Goal: Find specific page/section: Find specific page/section

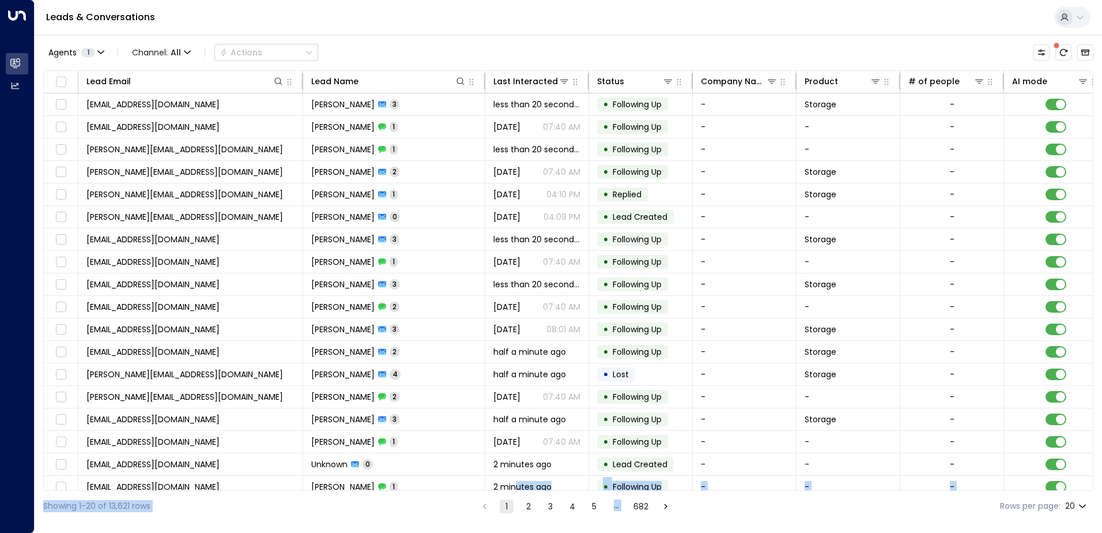
scroll to position [56, 0]
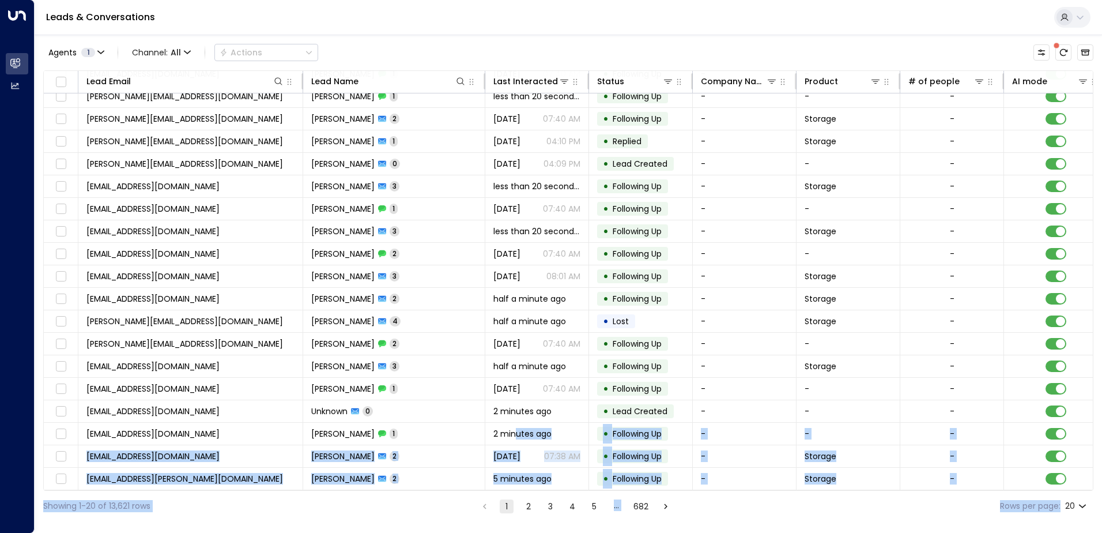
drag, startPoint x: 532, startPoint y: 491, endPoint x: 1074, endPoint y: 515, distance: 543.0
click at [1074, 515] on div "Agents 1 Channel: All Actions Lead Email Lead Name Last Interacted Status Compa…" at bounding box center [568, 278] width 1050 height 487
click at [932, 499] on div "Showing 1-20 of 13,621 rows 1 2 3 4 5 … 682 Rows per page: 20 **" at bounding box center [568, 506] width 1050 height 31
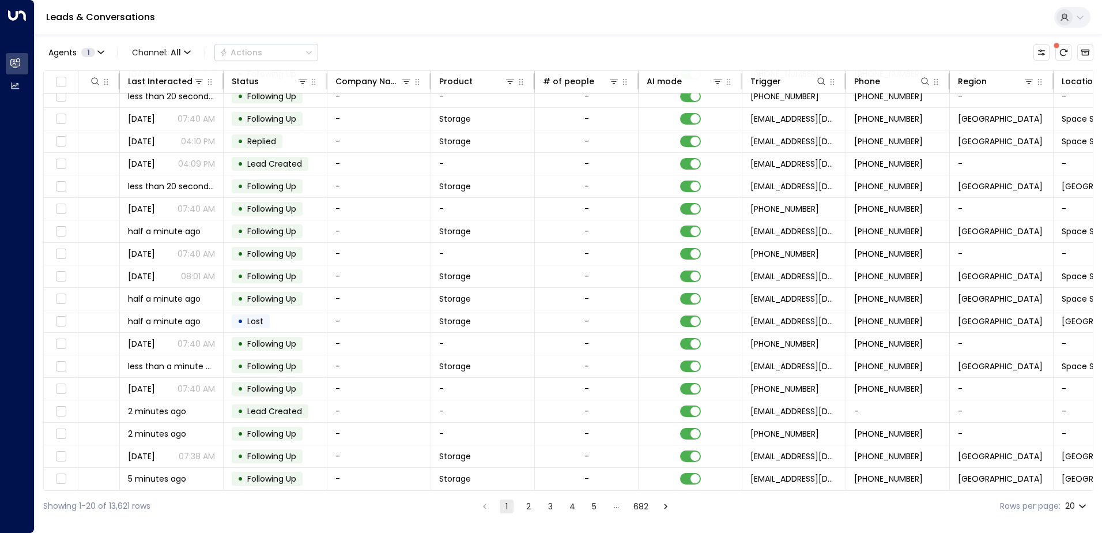
scroll to position [56, 435]
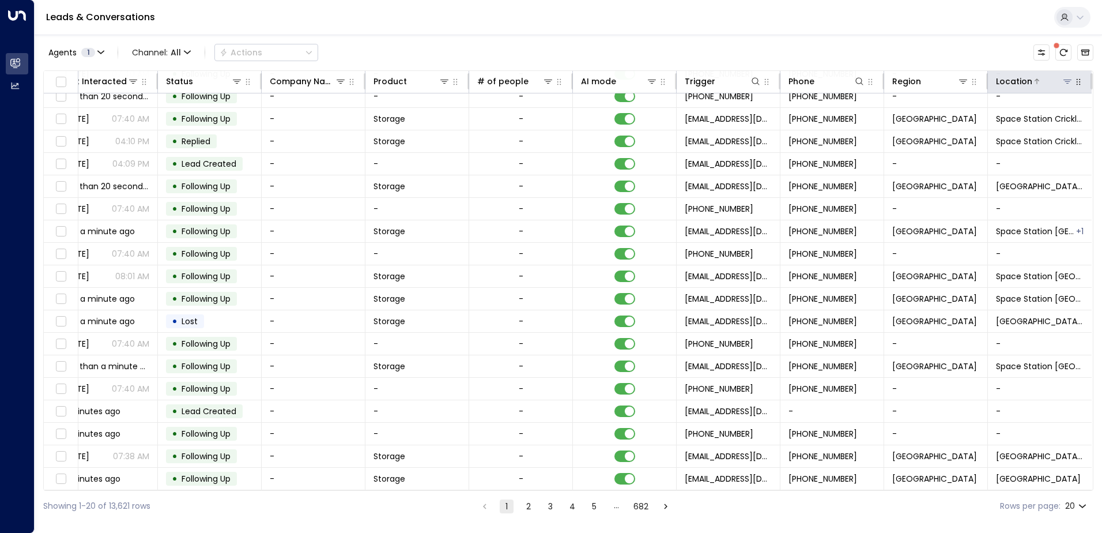
click at [1065, 78] on icon at bounding box center [1067, 81] width 9 height 9
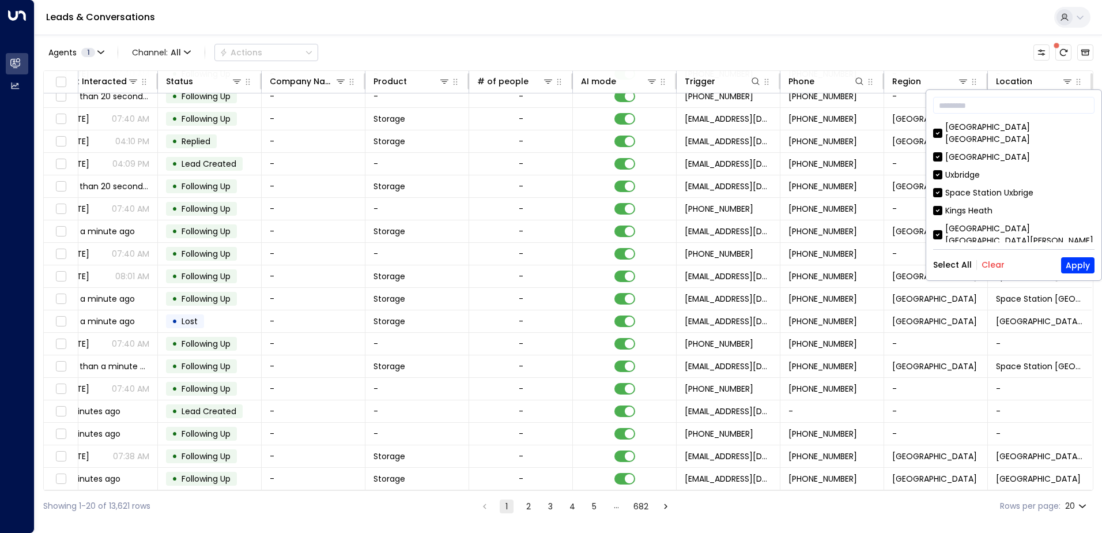
click at [989, 262] on button "Clear" at bounding box center [993, 264] width 23 height 9
click at [989, 151] on div "[GEOGRAPHIC_DATA]" at bounding box center [987, 157] width 85 height 12
click at [1070, 267] on button "Apply" at bounding box center [1077, 265] width 33 height 16
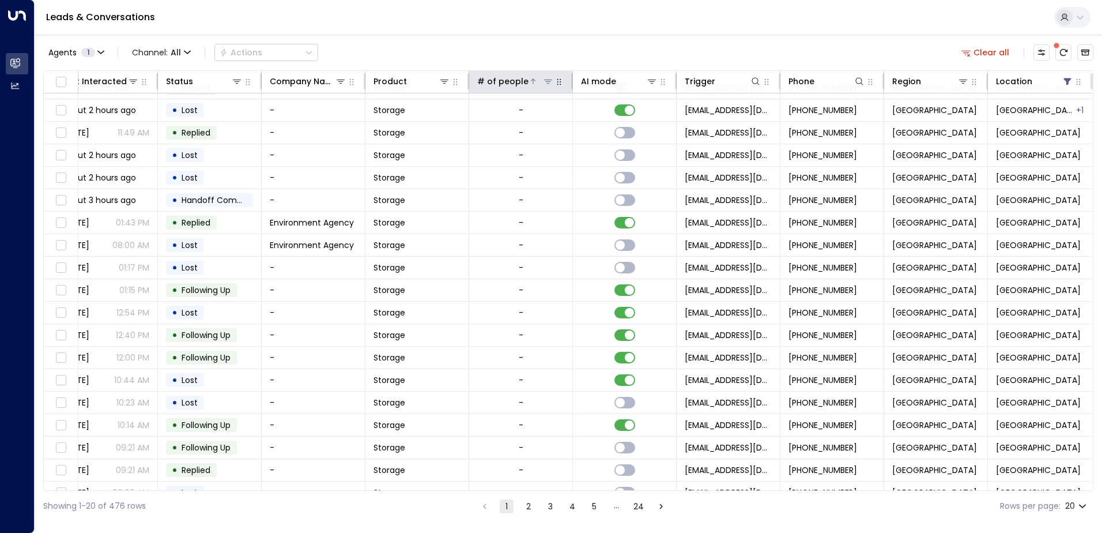
scroll to position [56, 435]
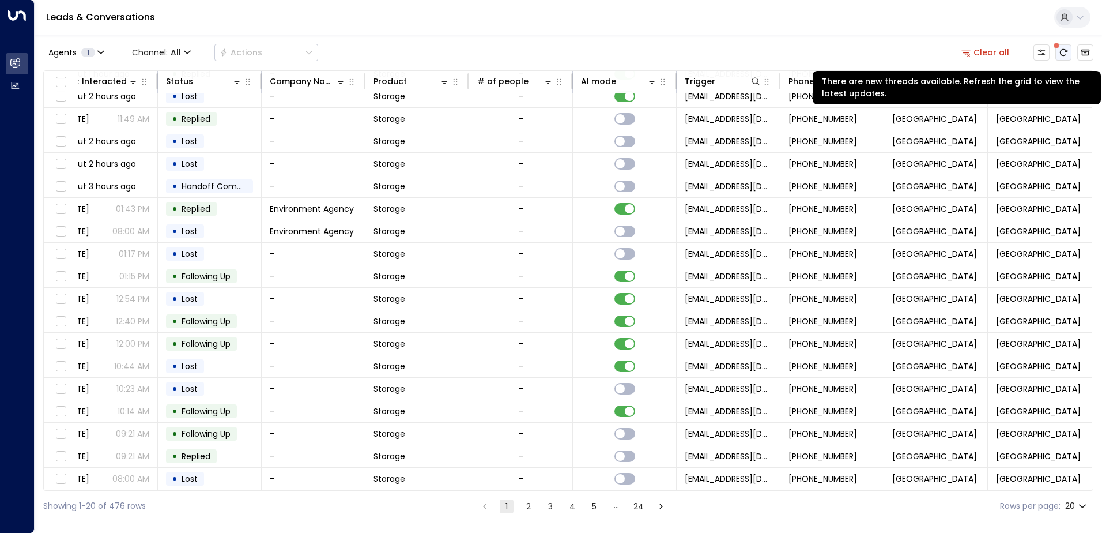
click at [1059, 54] on icon "There are new threads available. Refresh the grid to view the latest updates." at bounding box center [1063, 52] width 9 height 9
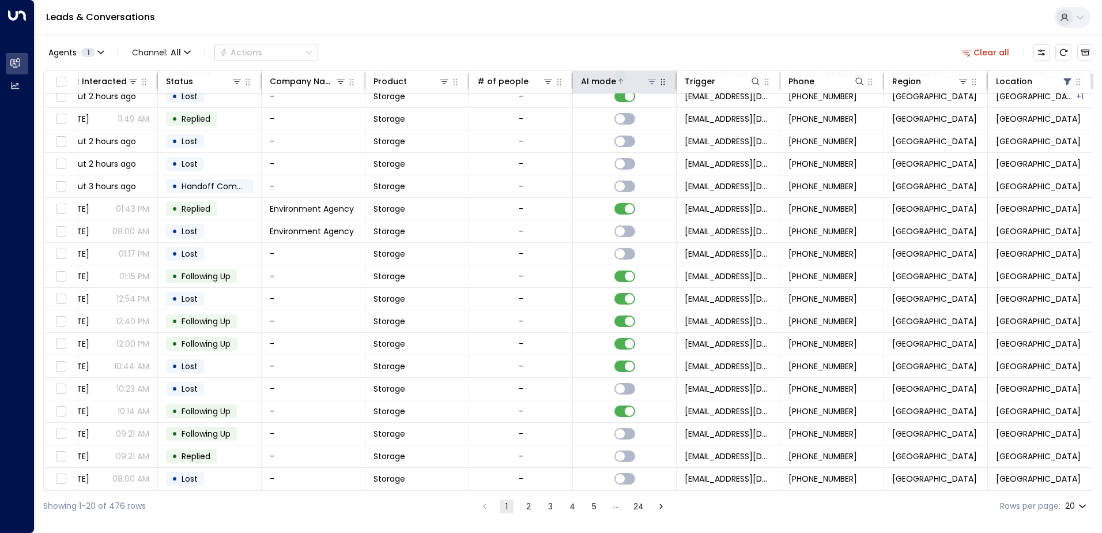
click at [649, 80] on icon at bounding box center [652, 82] width 8 height 4
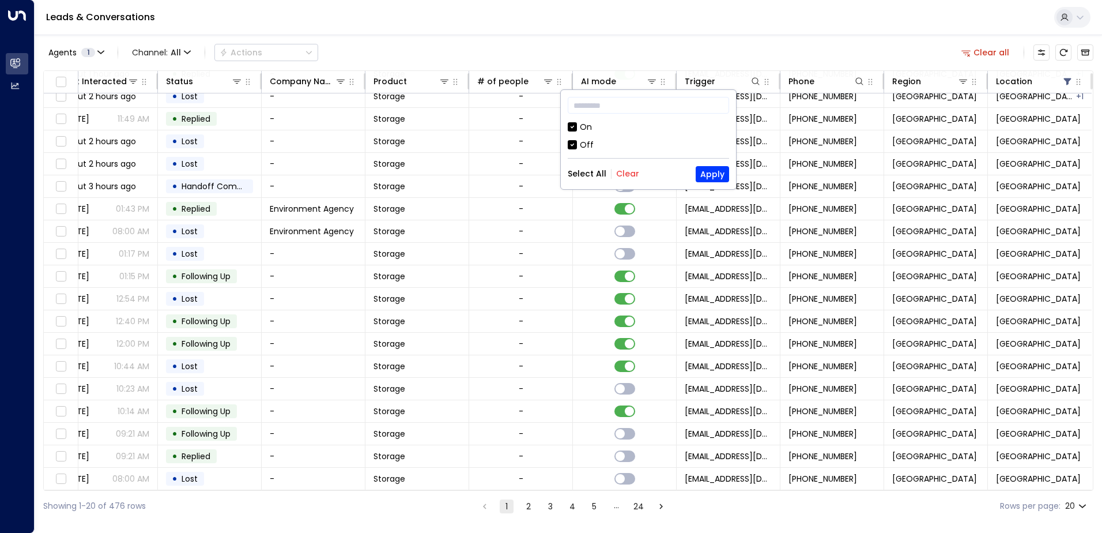
click at [587, 143] on div "Off" at bounding box center [587, 145] width 14 height 12
click at [703, 178] on button "Apply" at bounding box center [712, 174] width 33 height 16
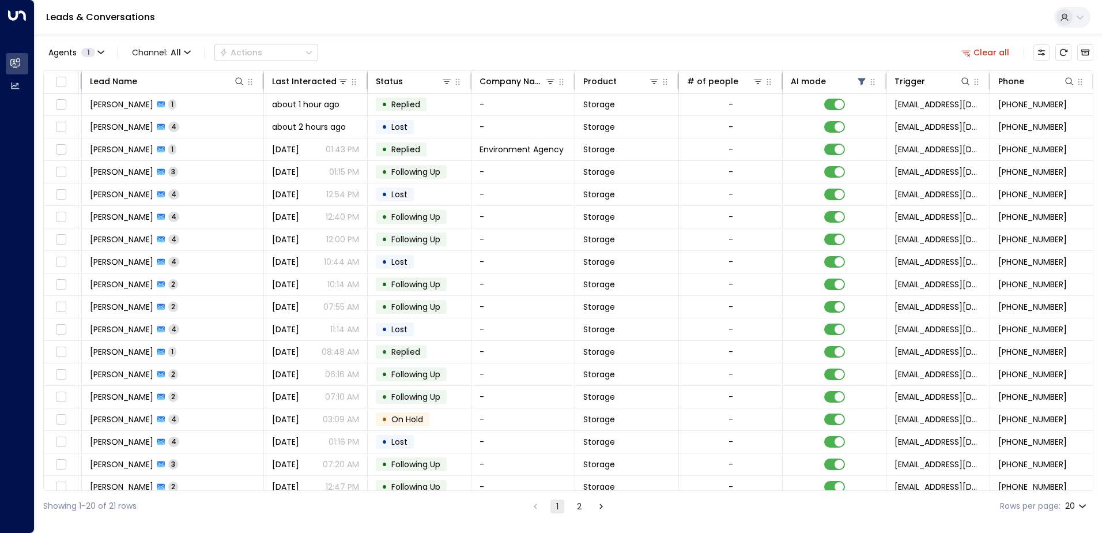
scroll to position [0, 179]
